Goal: Check status: Check status

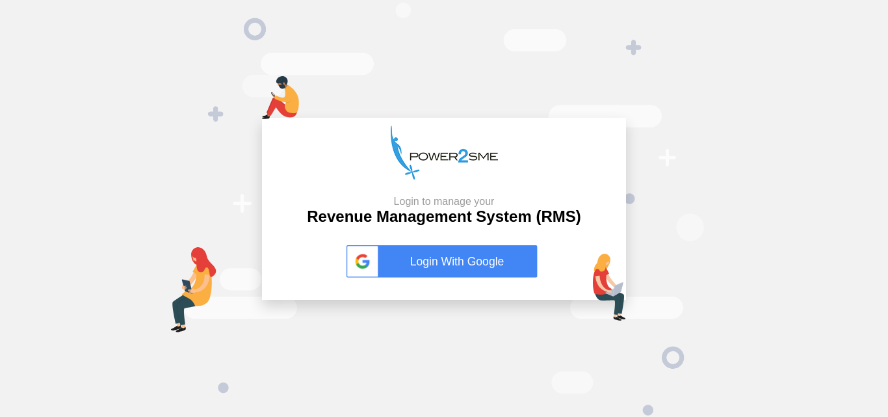
click at [465, 263] on link "Login With Google" at bounding box center [443, 261] width 195 height 33
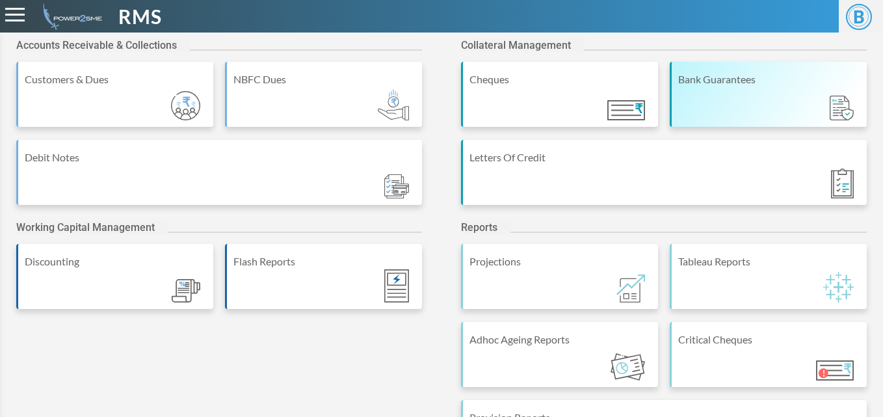
click at [729, 112] on div "Bank Guarantees" at bounding box center [768, 94] width 197 height 65
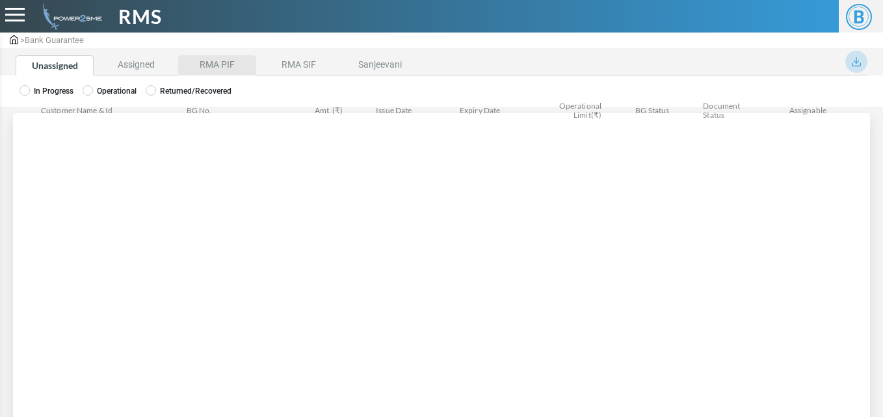
click at [234, 68] on li "RMA PIF" at bounding box center [217, 65] width 78 height 20
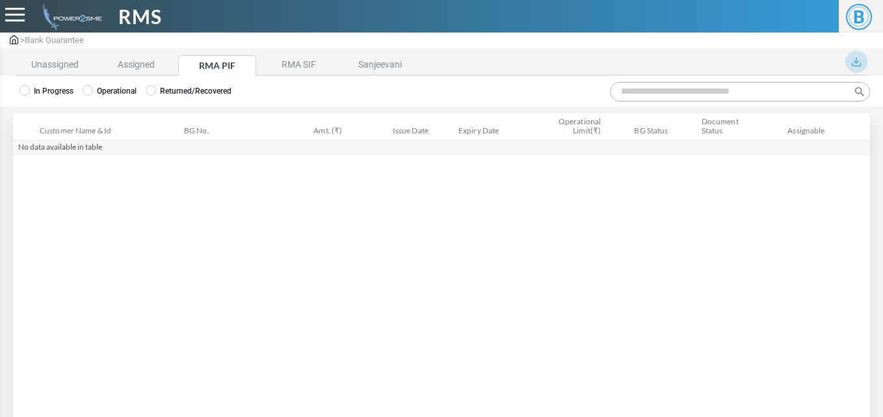
click at [116, 94] on label "Operational" at bounding box center [110, 91] width 54 height 12
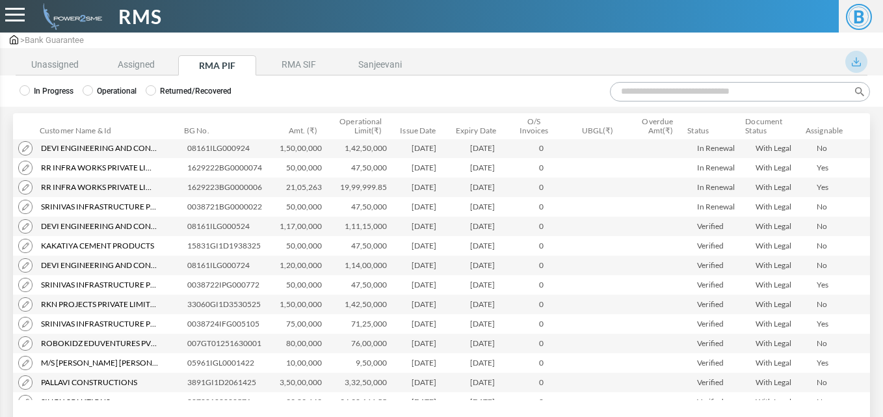
click at [644, 90] on input "Search:" at bounding box center [740, 92] width 260 height 20
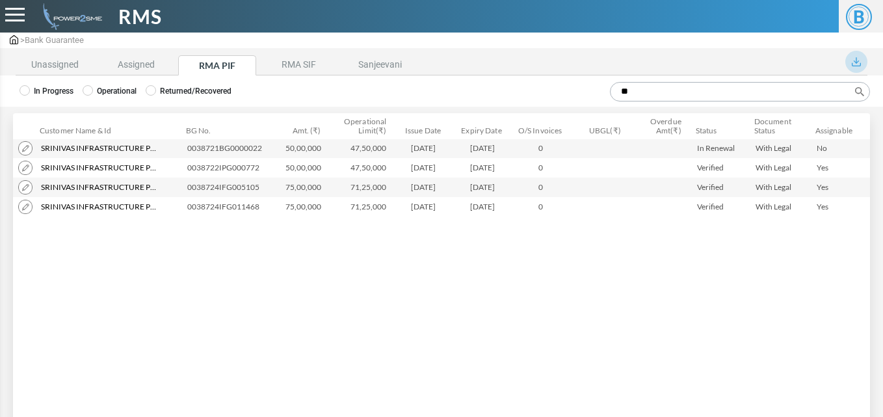
type input "*"
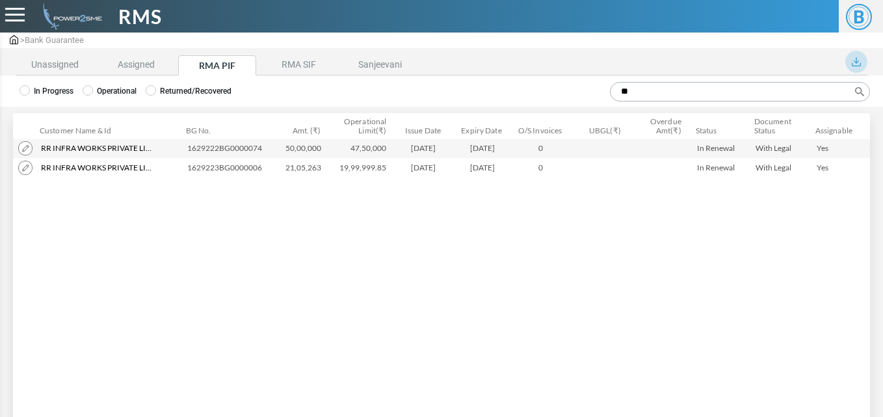
type input "**"
drag, startPoint x: 187, startPoint y: 151, endPoint x: 270, endPoint y: 151, distance: 83.2
click at [270, 151] on td "1629222BG0000074" at bounding box center [227, 148] width 91 height 20
copy td "1629222BG0000074"
drag, startPoint x: 189, startPoint y: 166, endPoint x: 267, endPoint y: 171, distance: 78.2
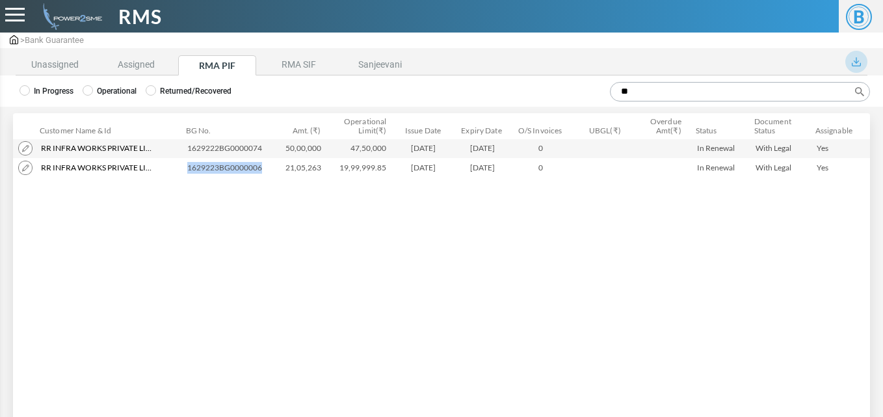
click at [267, 171] on td "1629223BG0000006" at bounding box center [227, 168] width 91 height 20
copy td "1629223BG0000006"
drag, startPoint x: 285, startPoint y: 166, endPoint x: 333, endPoint y: 172, distance: 49.1
click at [333, 172] on tr "Rr Infra Works Private Limited Rr Infra Works Private Limited ACC1786723 Rr Inf…" at bounding box center [441, 168] width 857 height 20
copy tr "21,05,263"
